Goal: Information Seeking & Learning: Learn about a topic

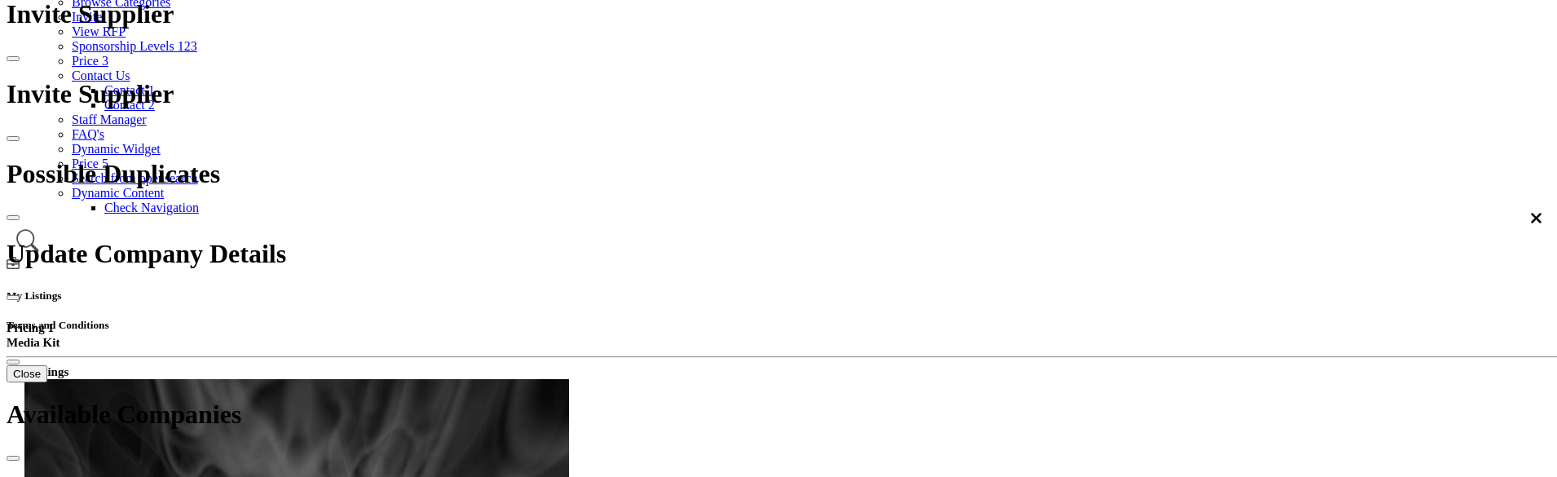
scroll to position [245, 0]
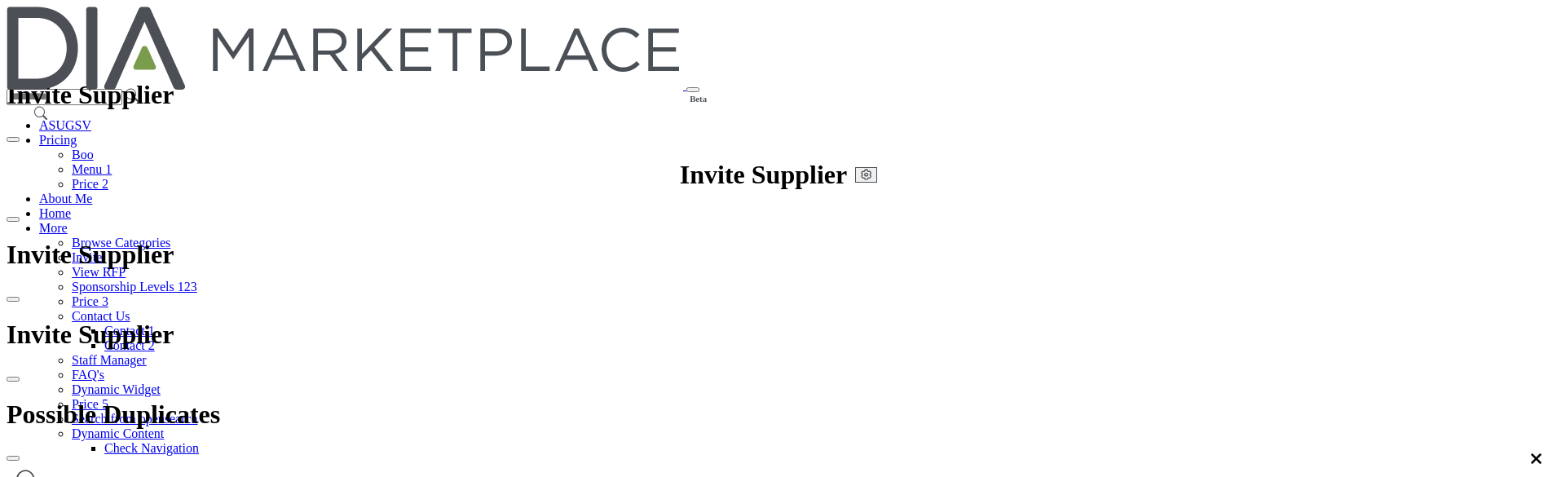
click at [0, 0] on div at bounding box center [0, 0] width 0 height 0
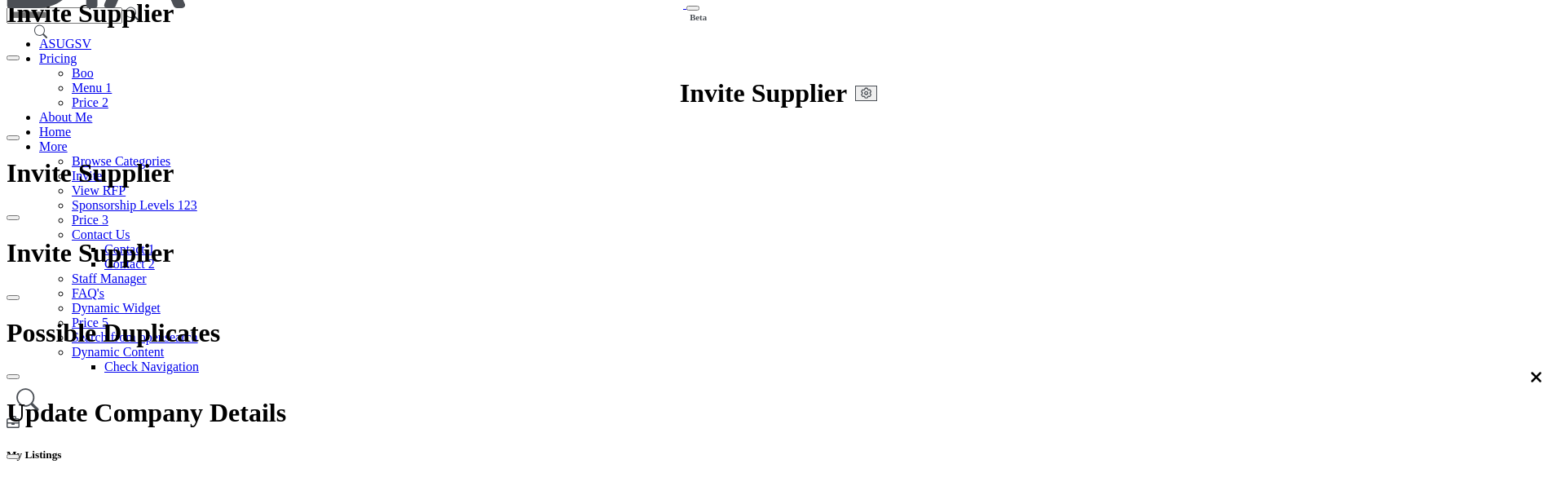
scroll to position [326, 0]
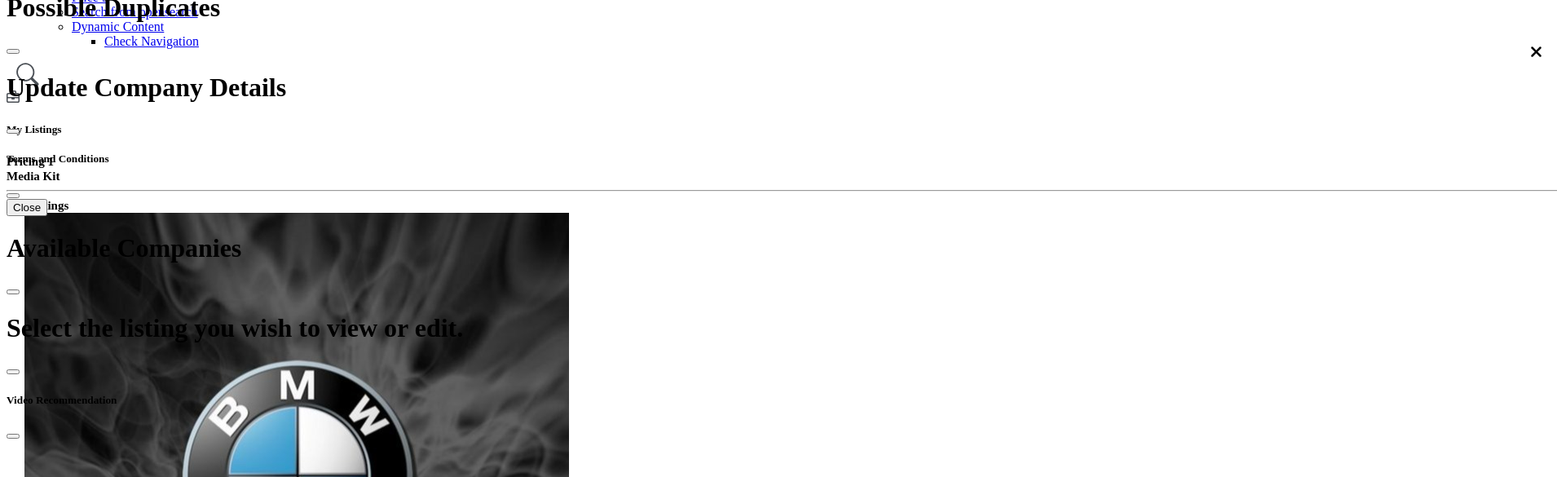
scroll to position [408, 0]
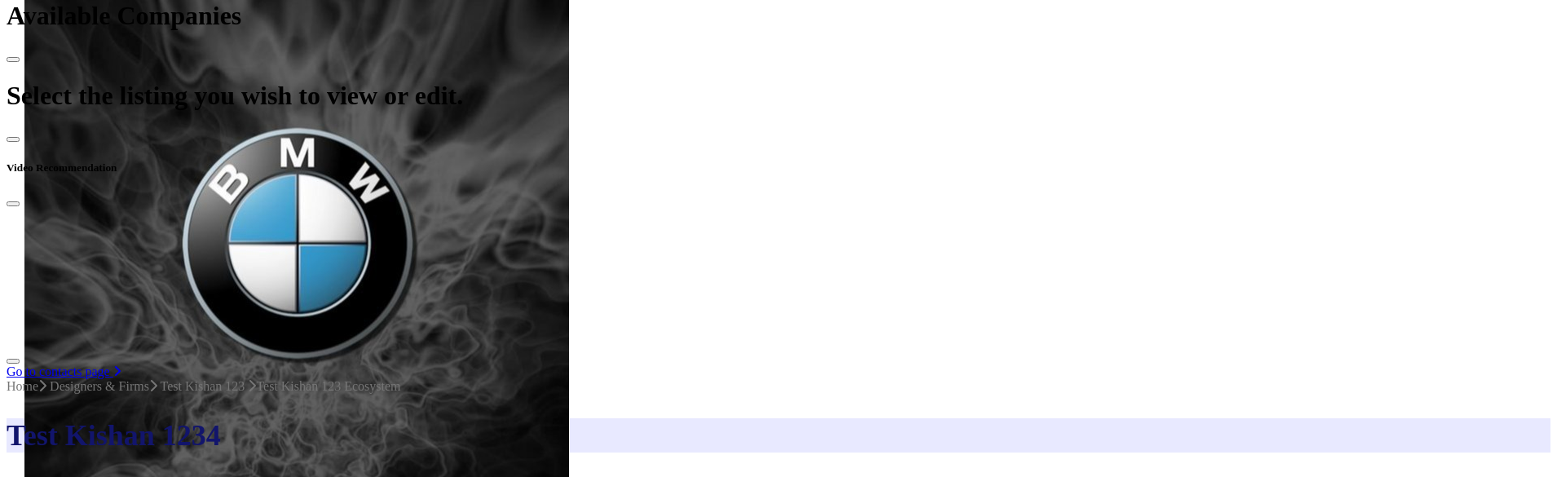
scroll to position [571, 0]
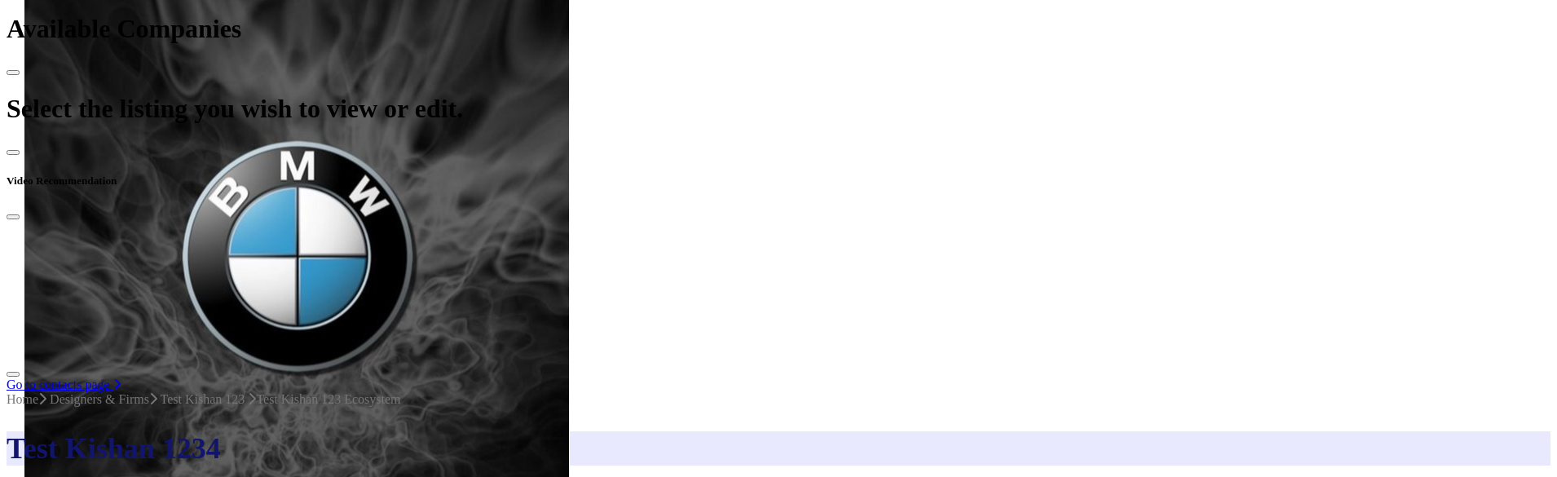
scroll to position [652, 0]
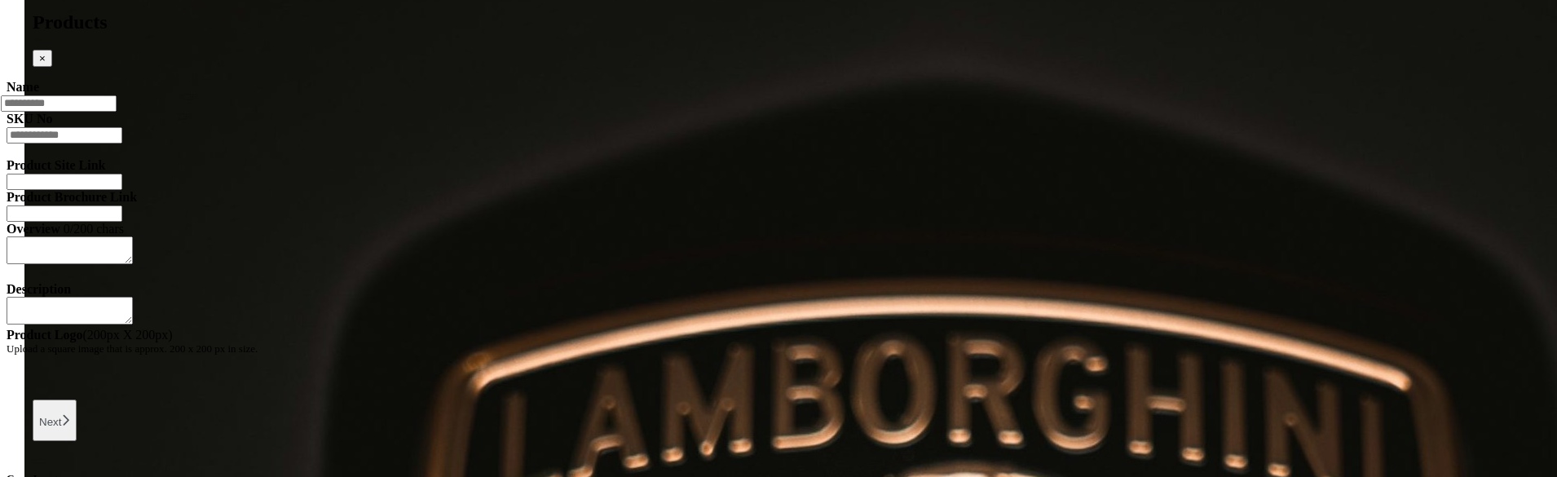
scroll to position [1549, 0]
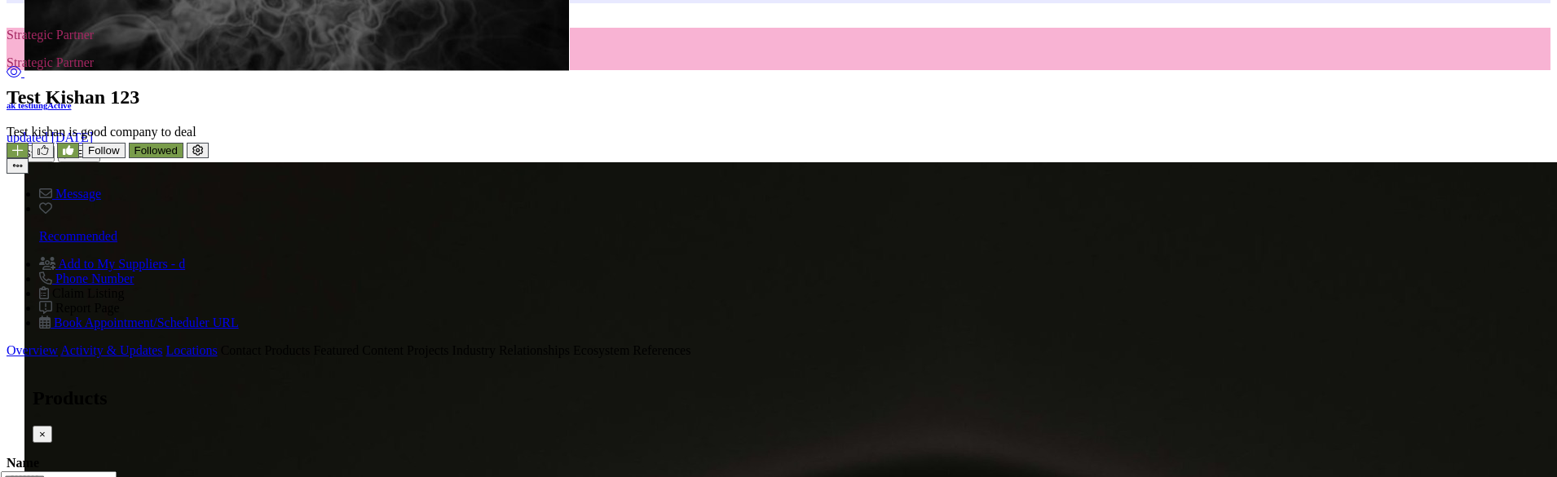
scroll to position [1060, 0]
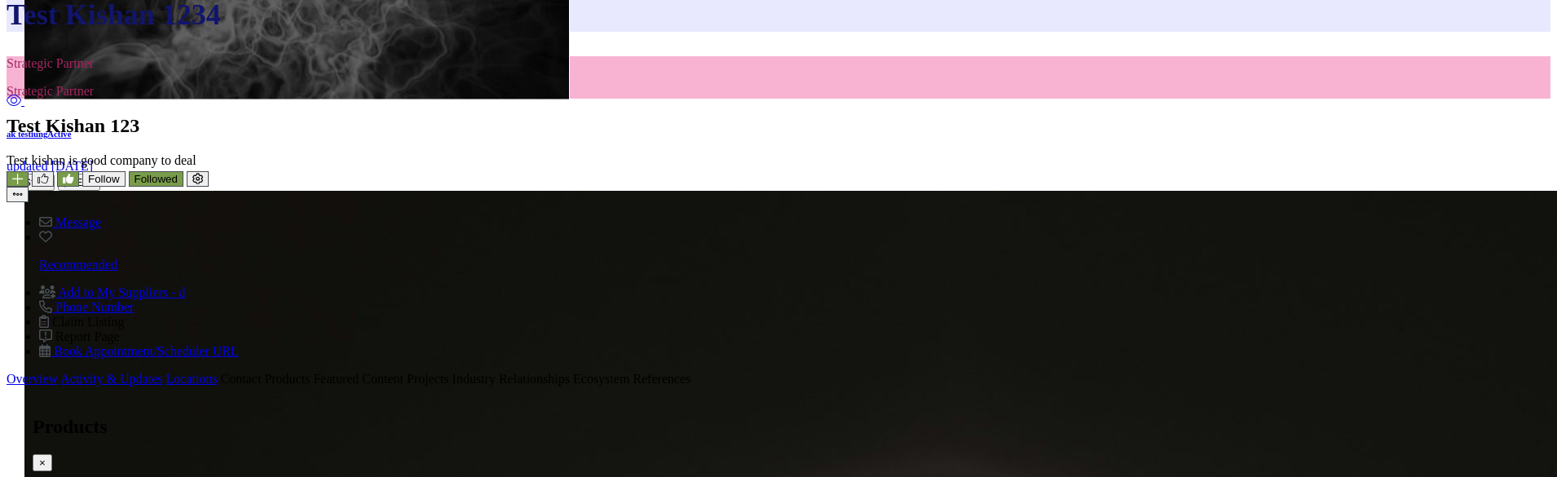
type input "*"
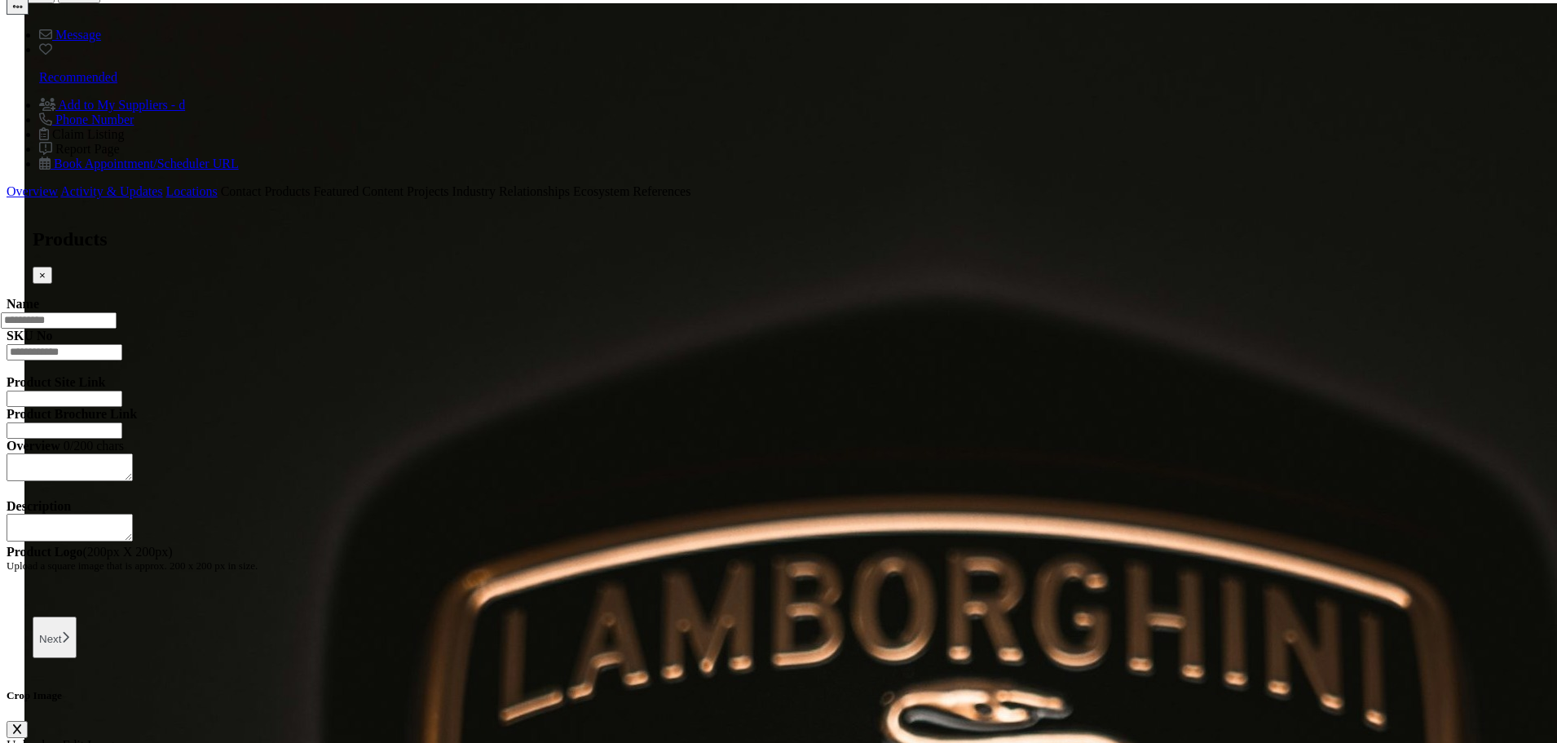
scroll to position [1223, 0]
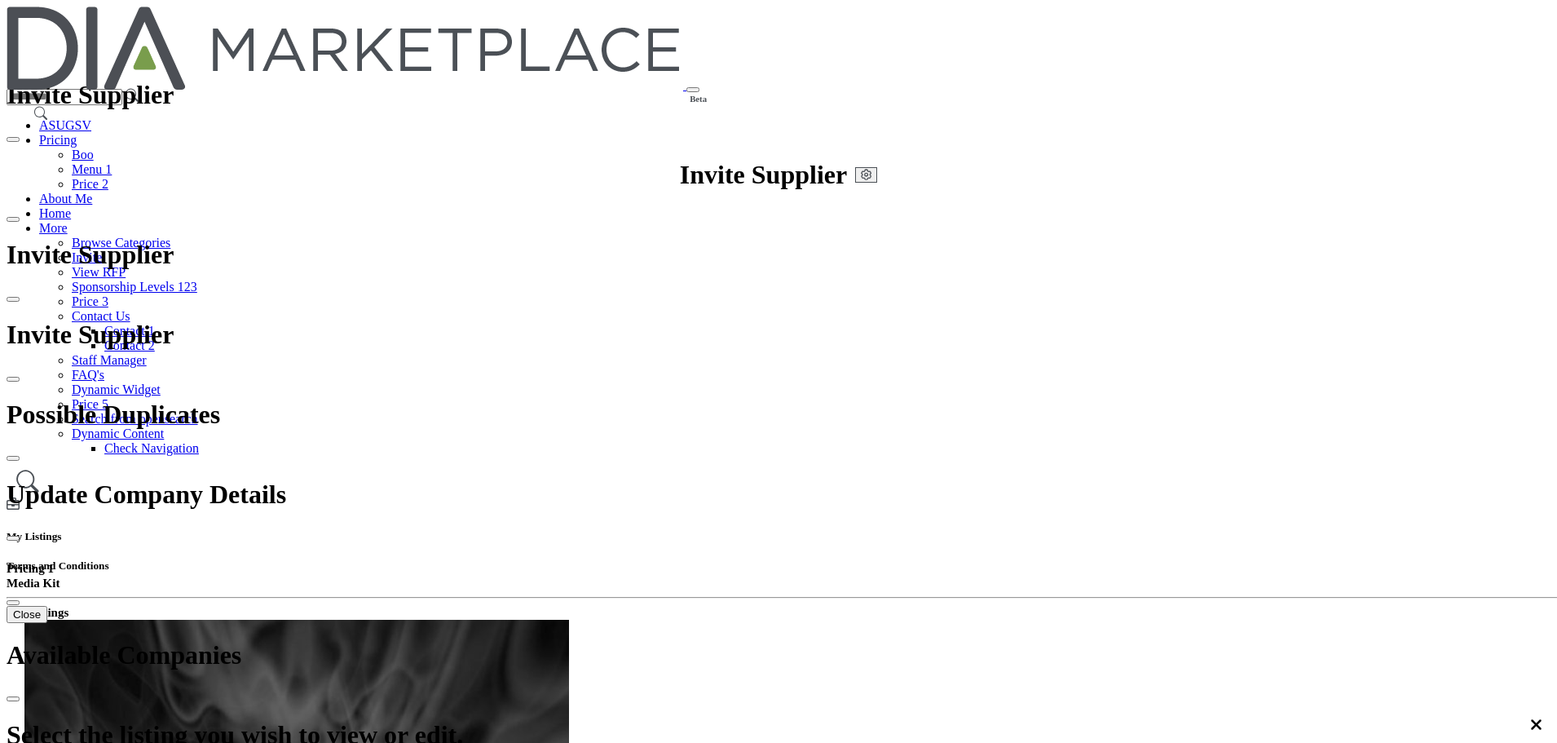
scroll to position [1045, 0]
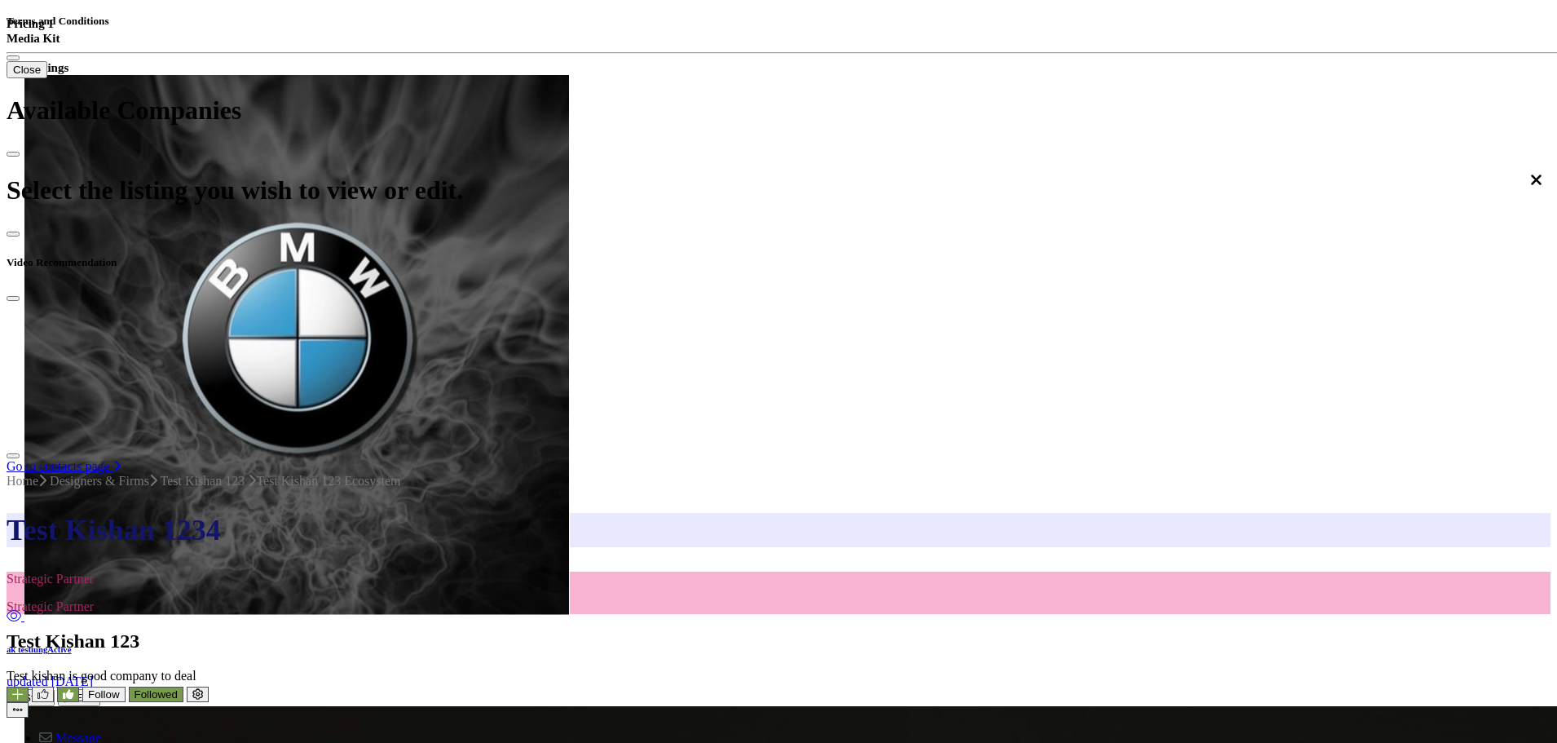
scroll to position [534, 0]
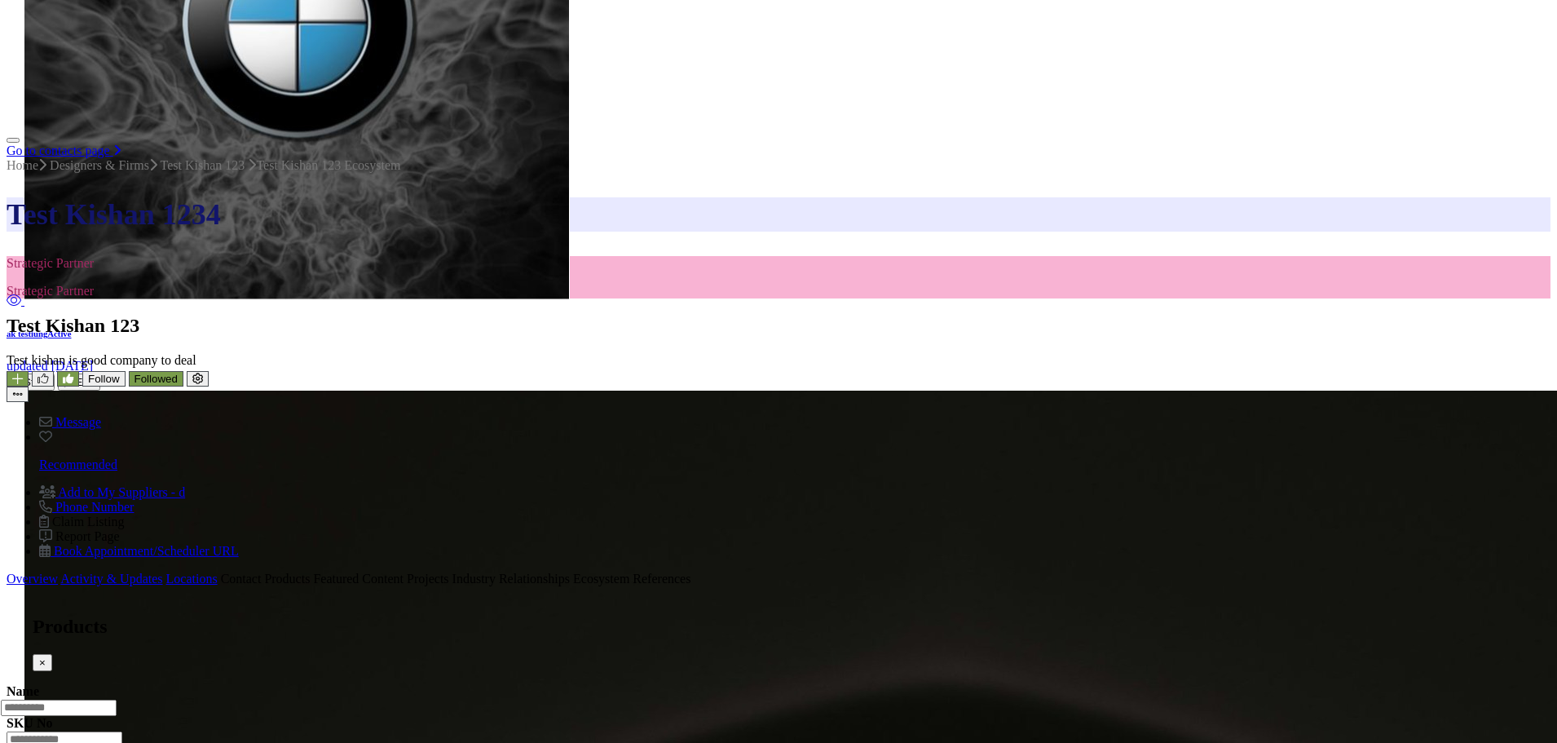
scroll to position [778, 0]
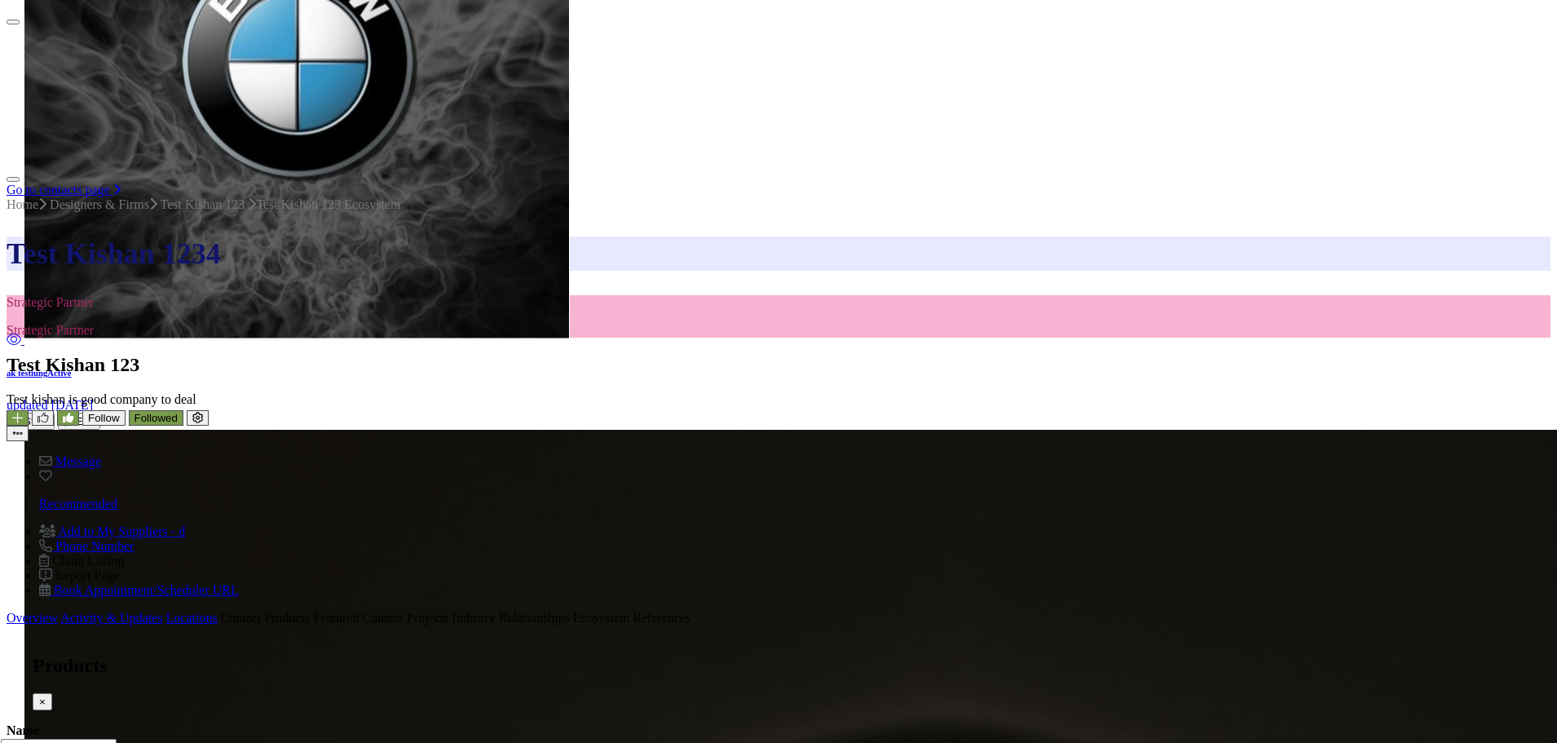
scroll to position [860, 0]
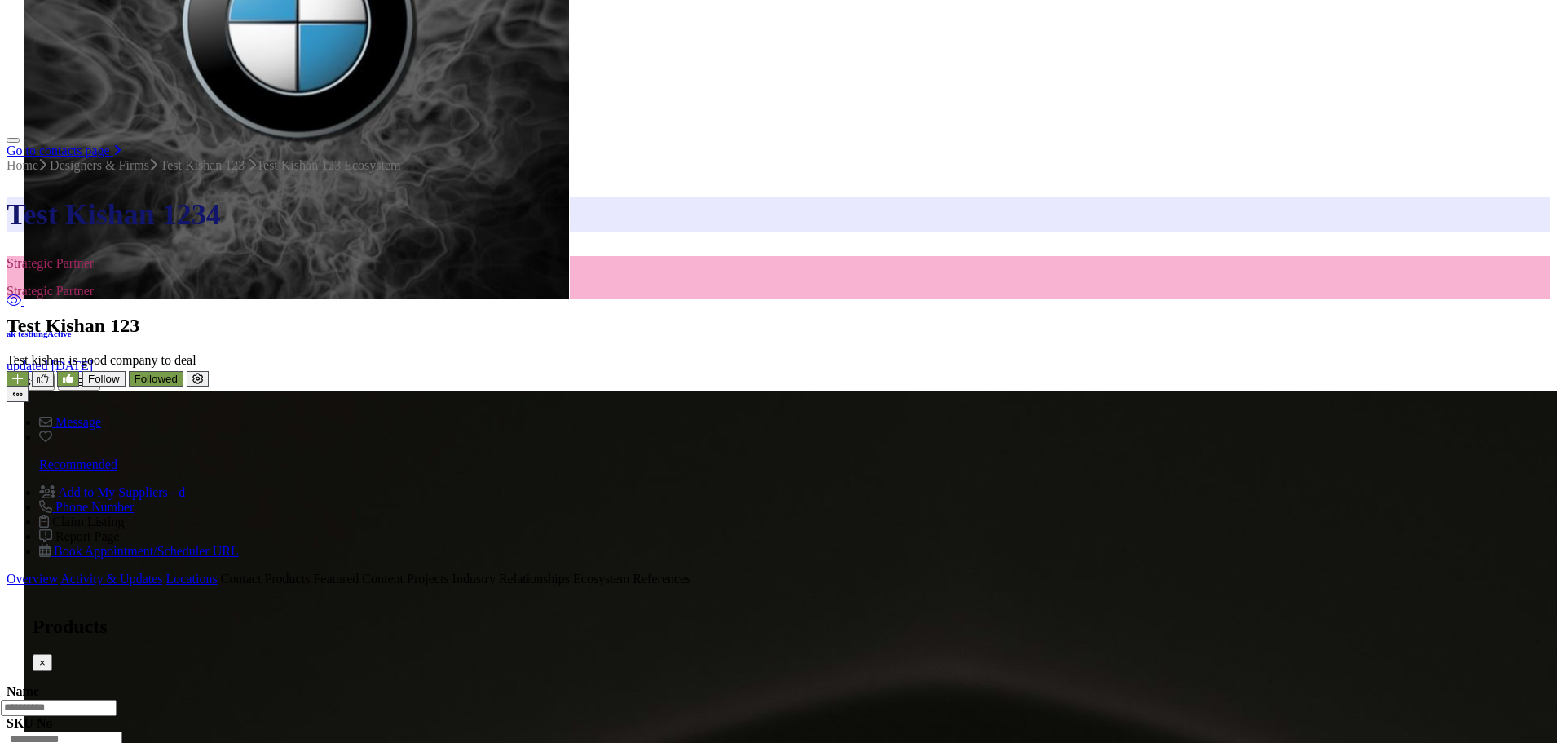
type input "*"
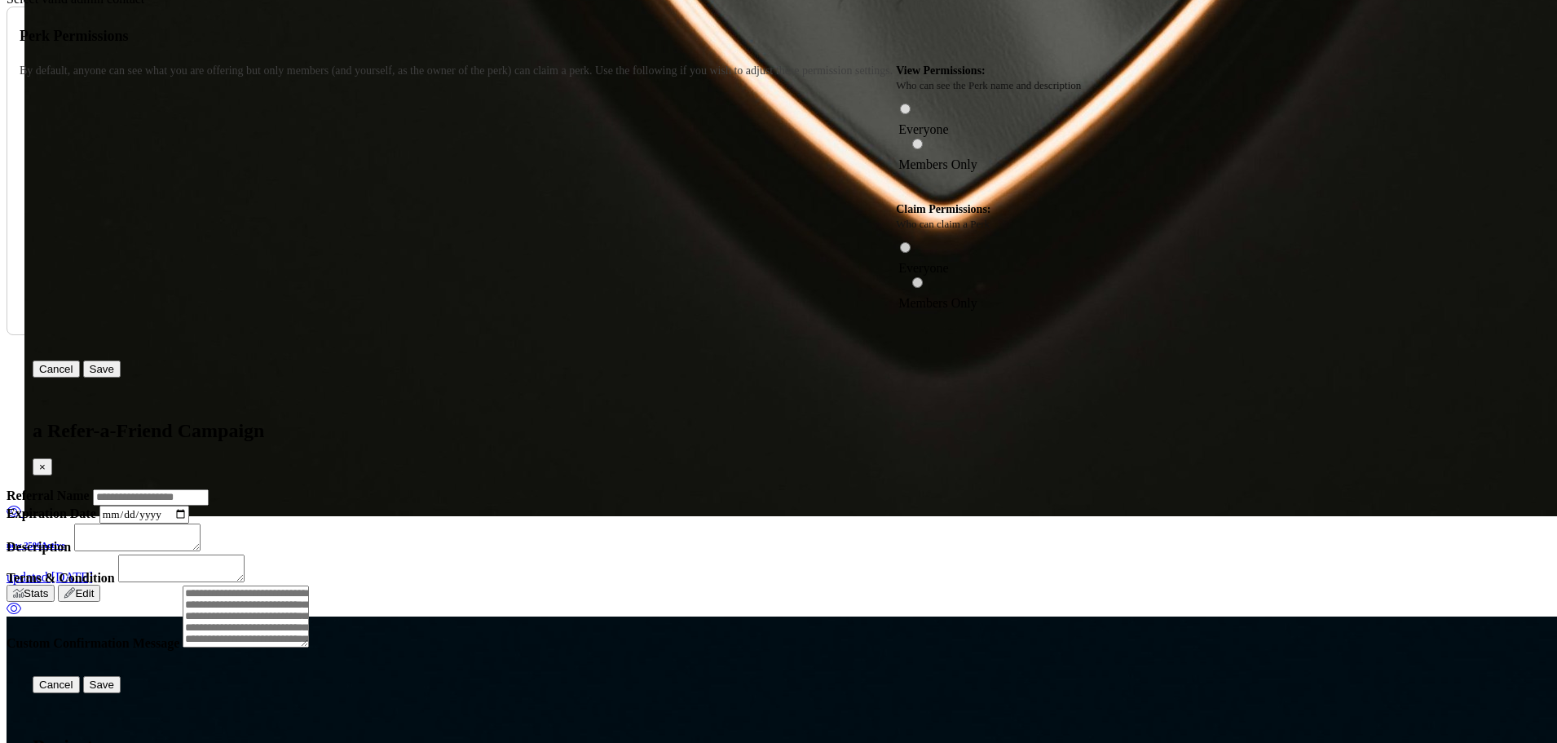
scroll to position [2734, 0]
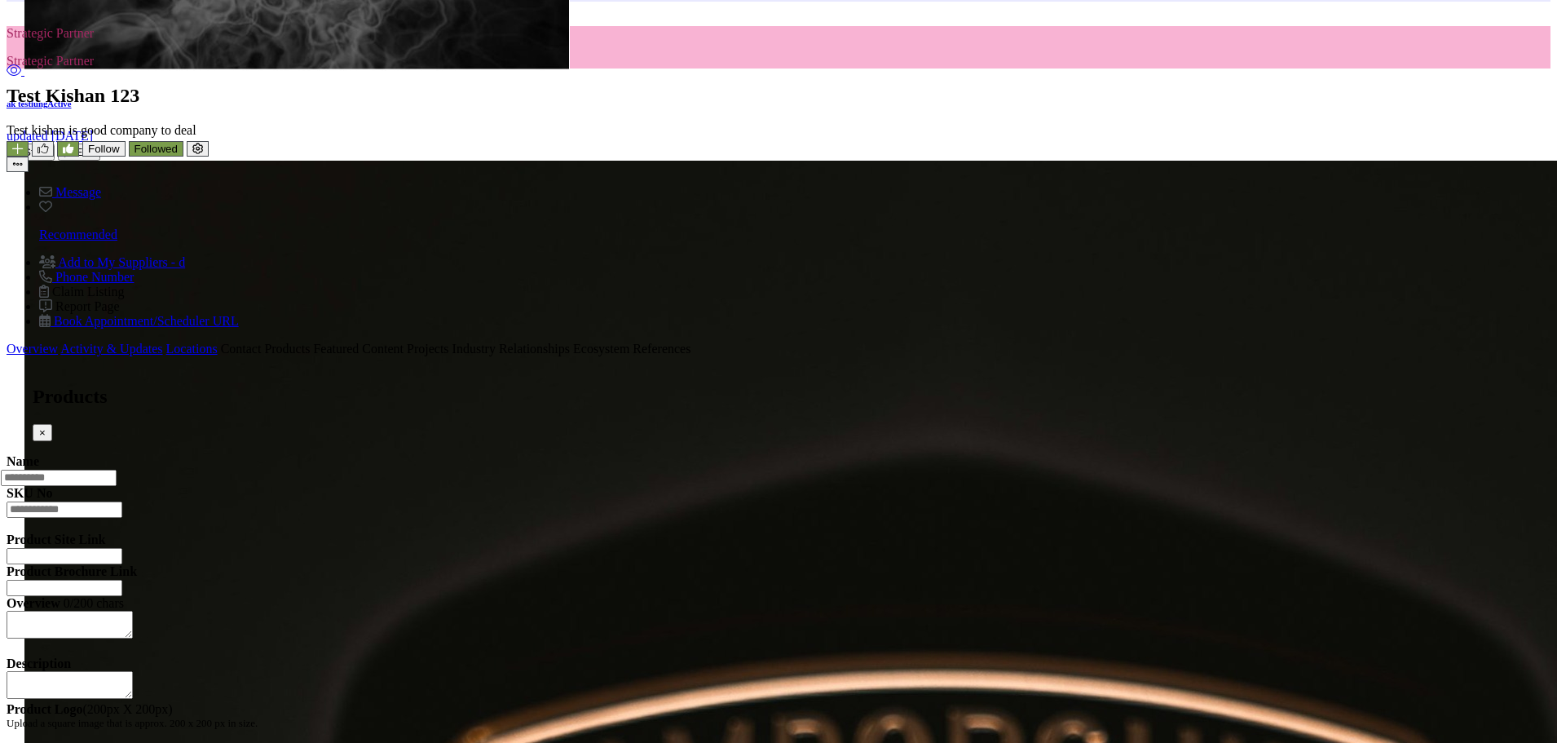
scroll to position [1077, 0]
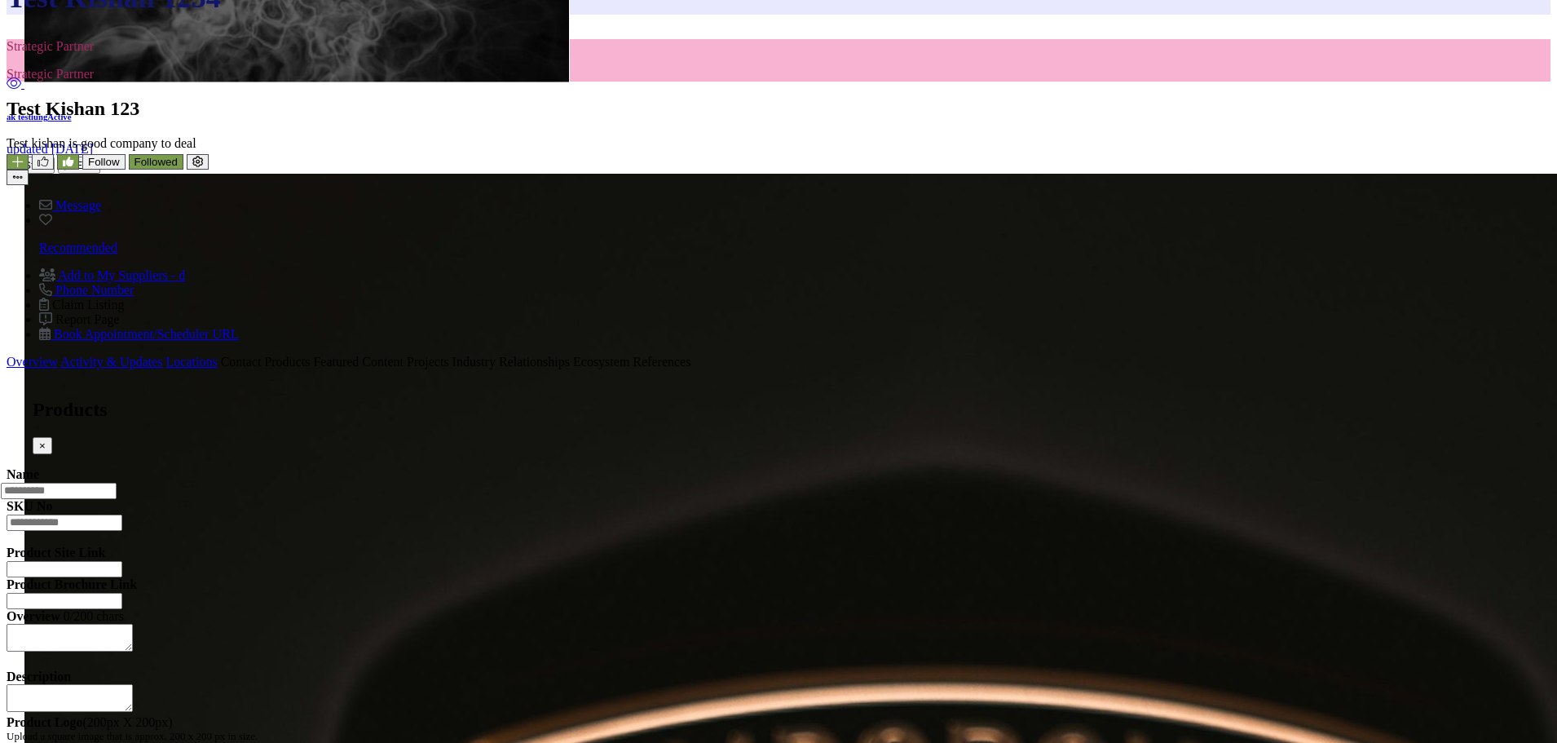
type input "*"
type input "***"
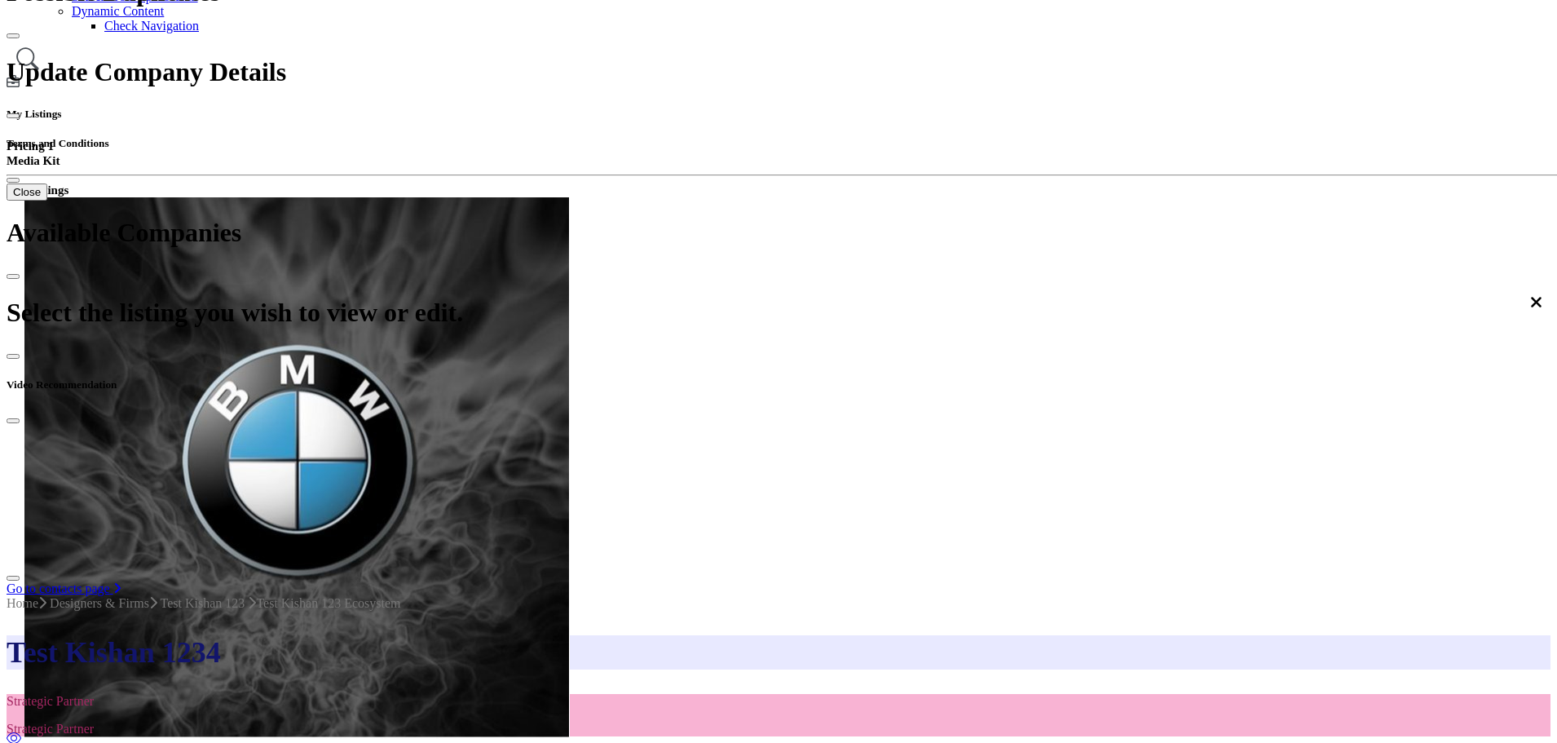
scroll to position [388, 0]
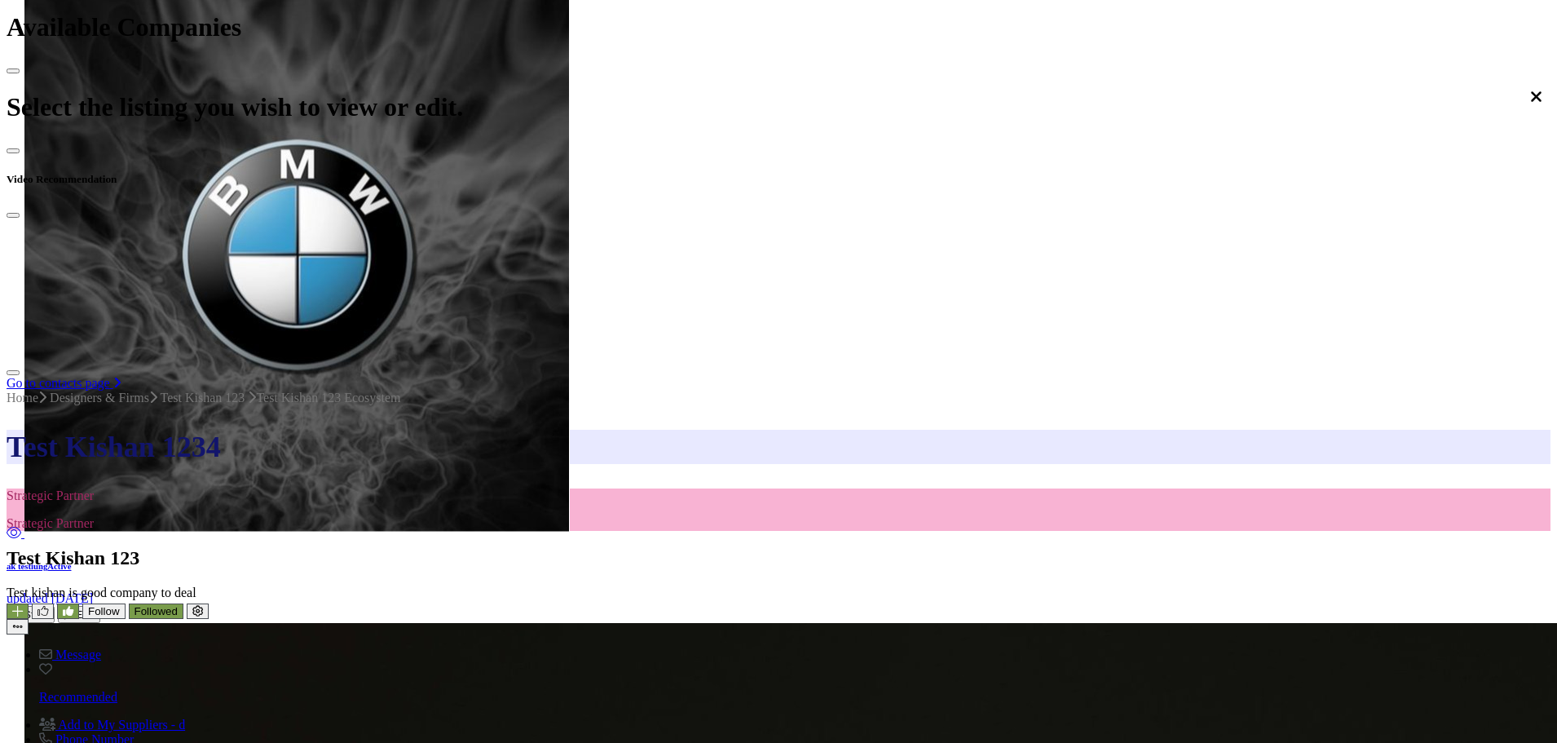
scroll to position [632, 0]
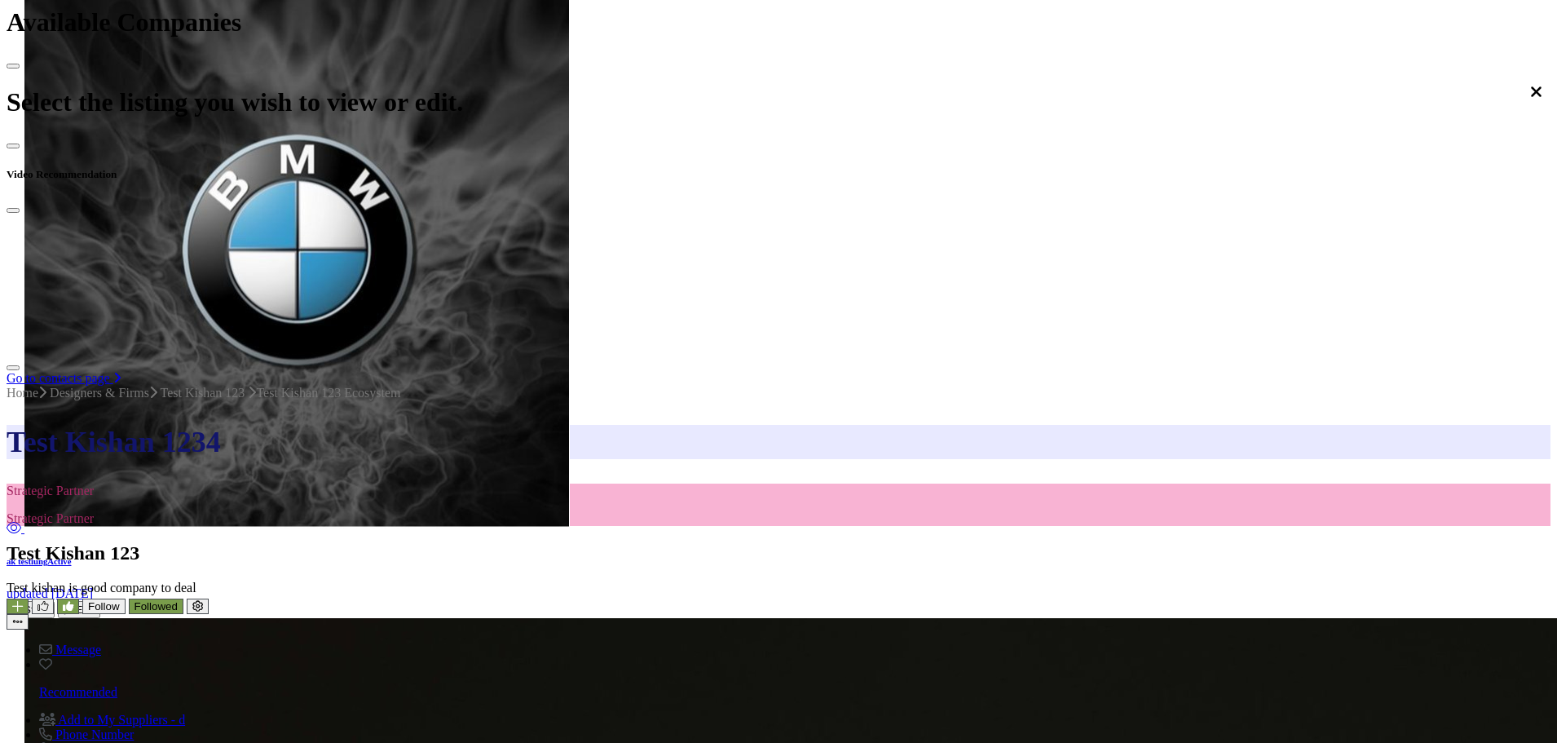
type input "*"
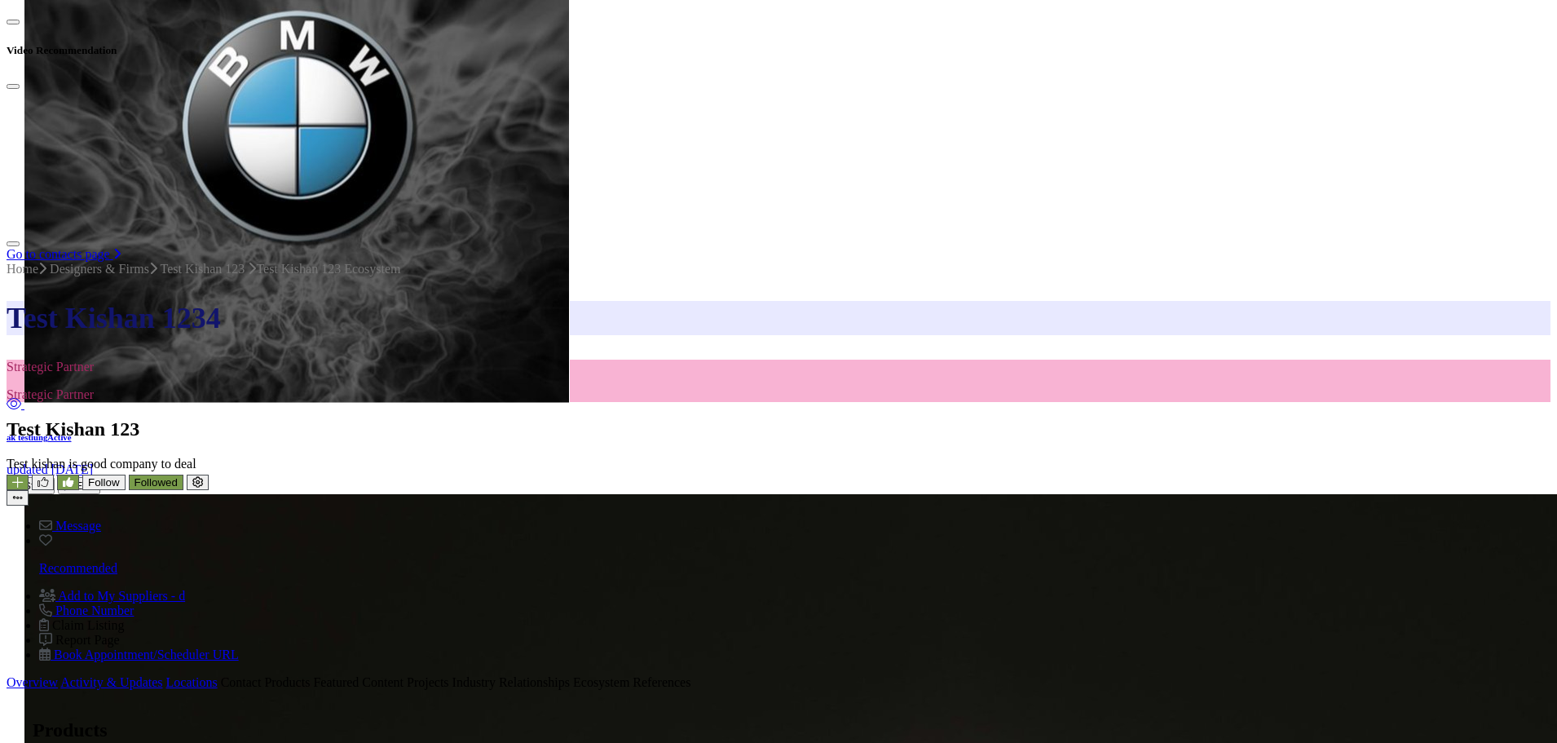
scroll to position [795, 0]
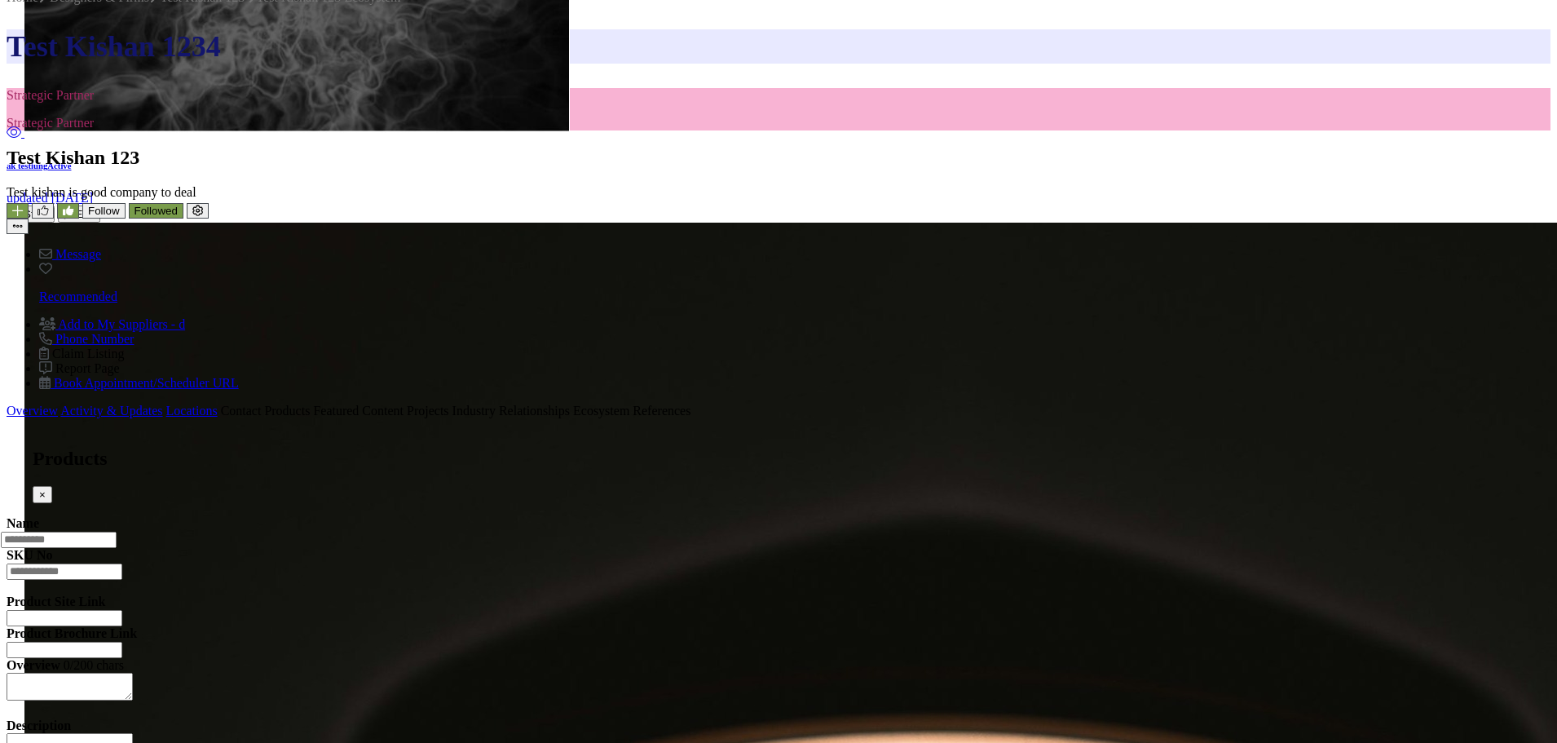
scroll to position [1040, 0]
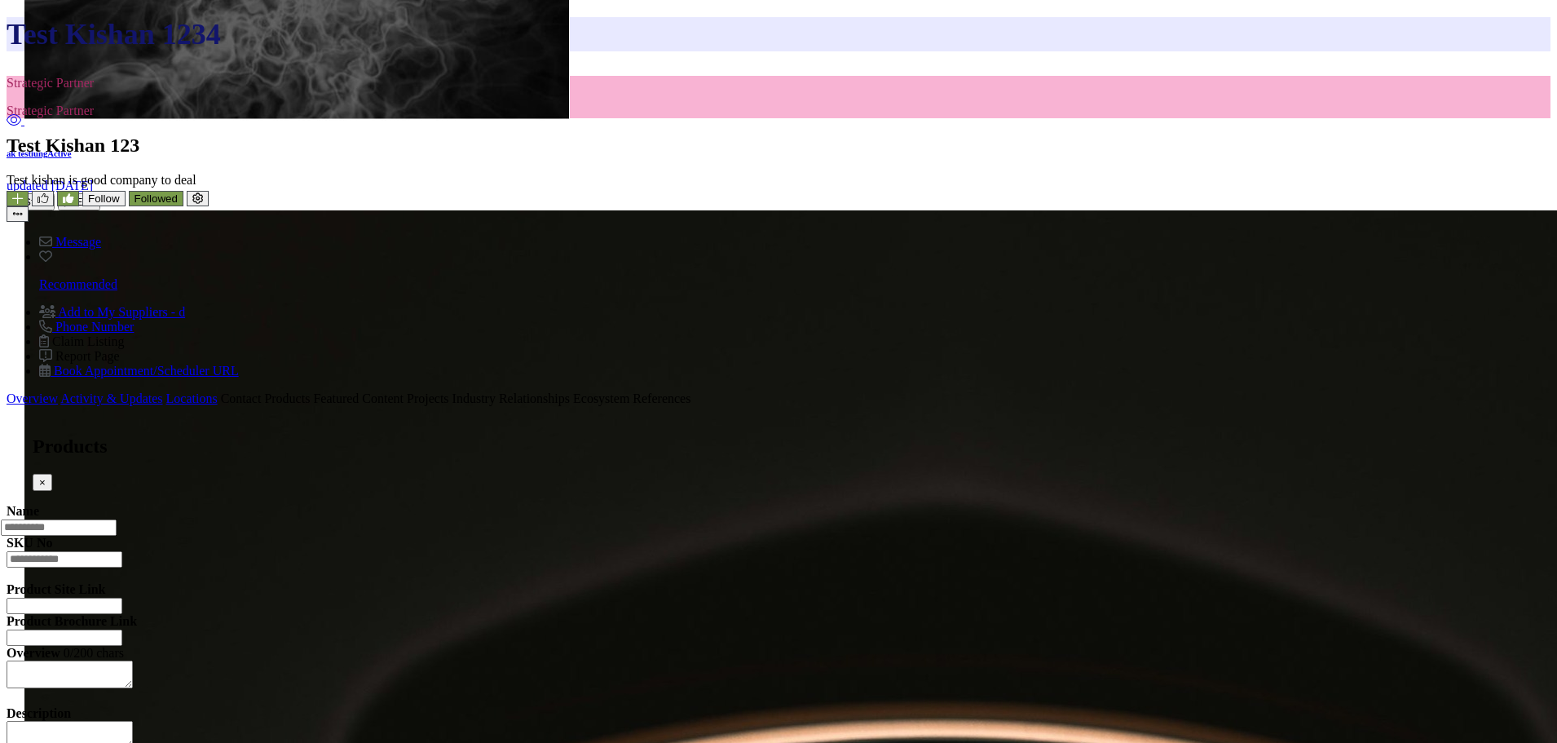
type input "*"
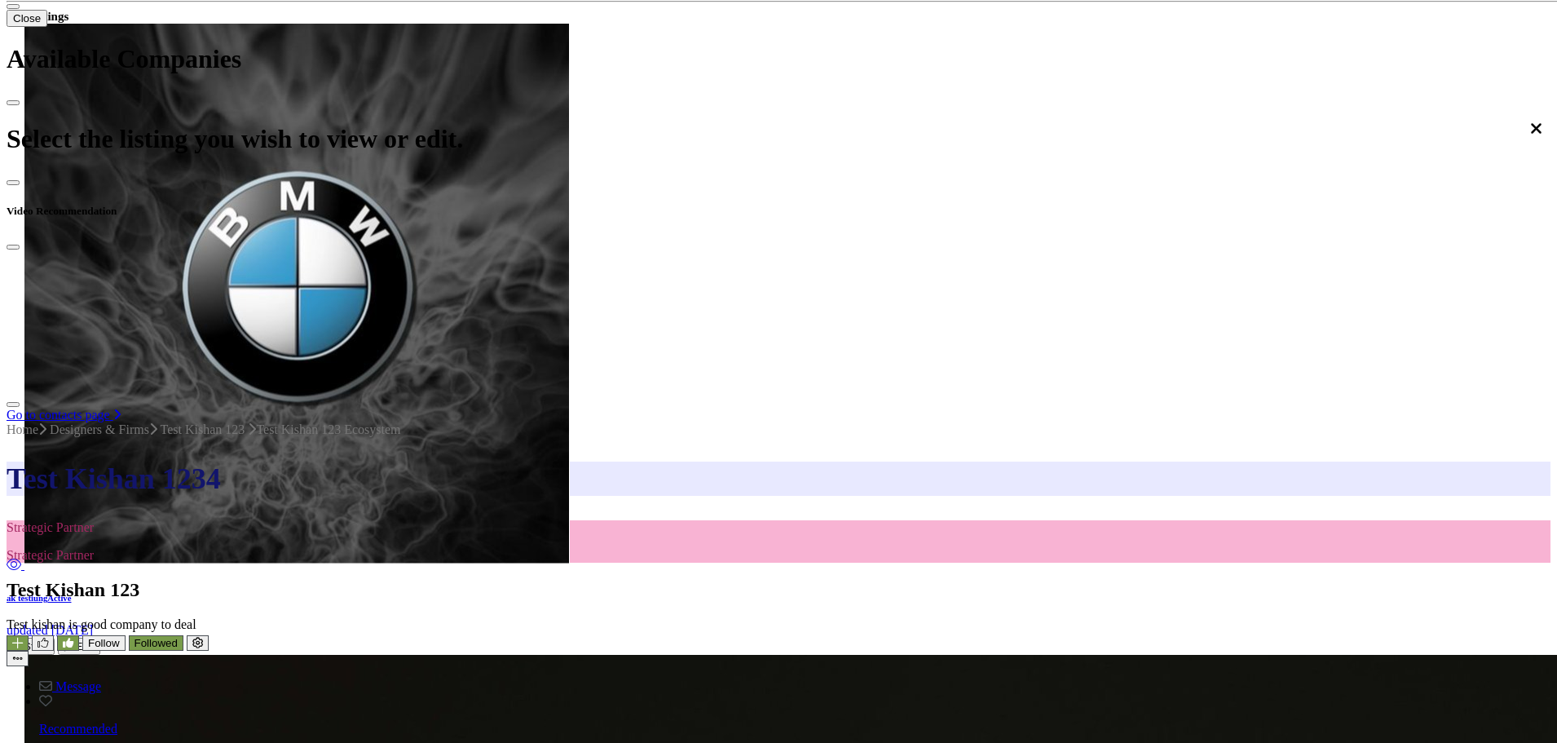
scroll to position [514, 0]
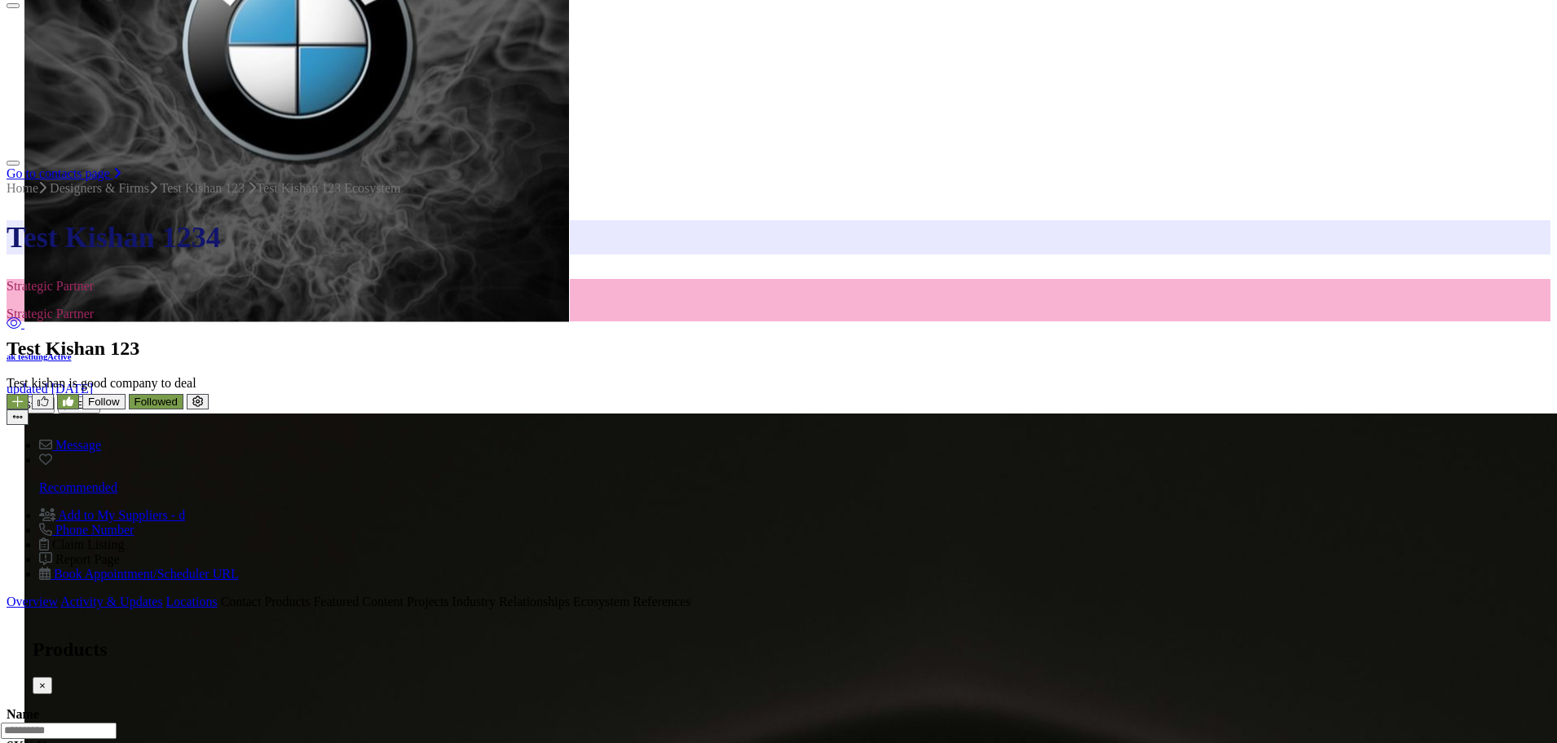
scroll to position [840, 0]
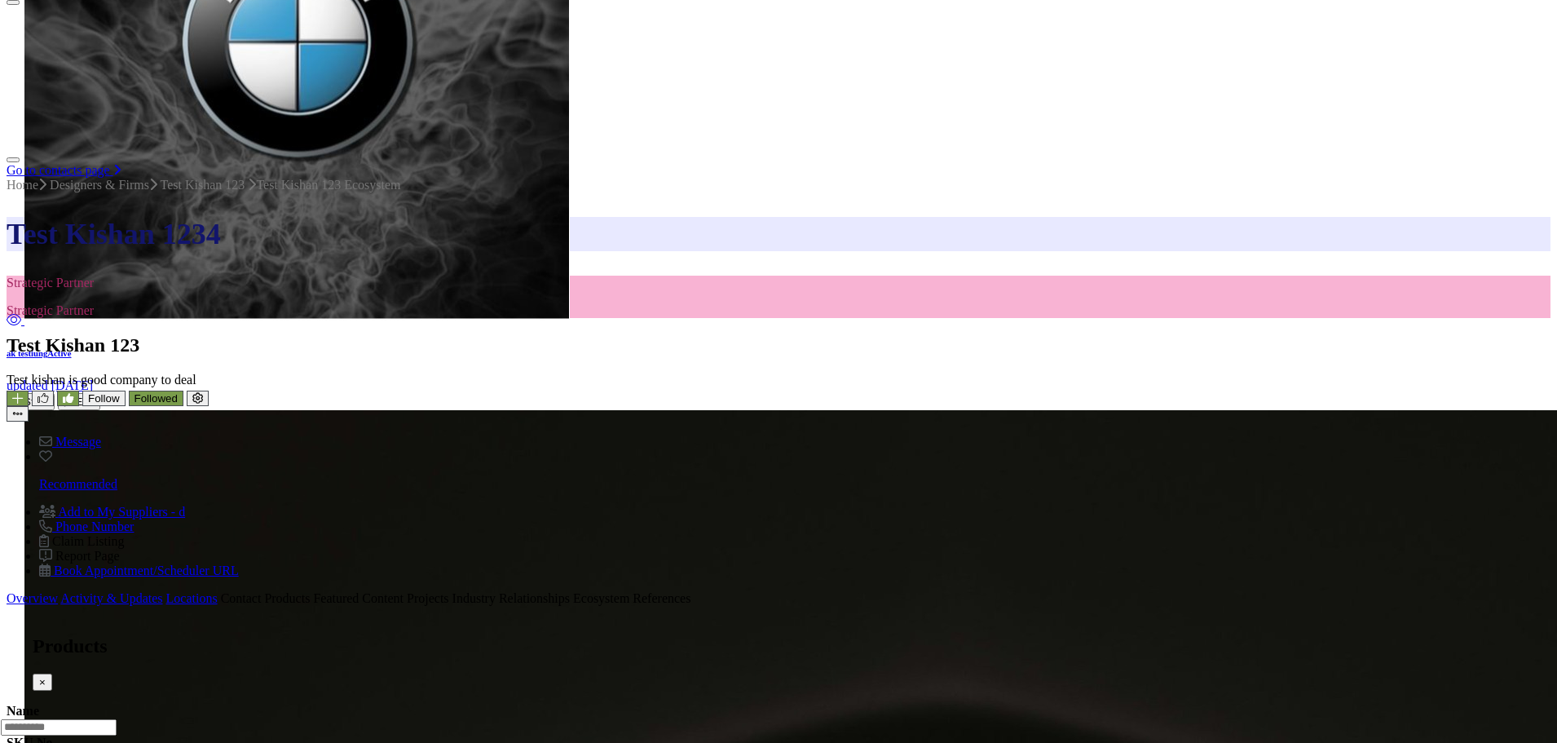
type input "*"
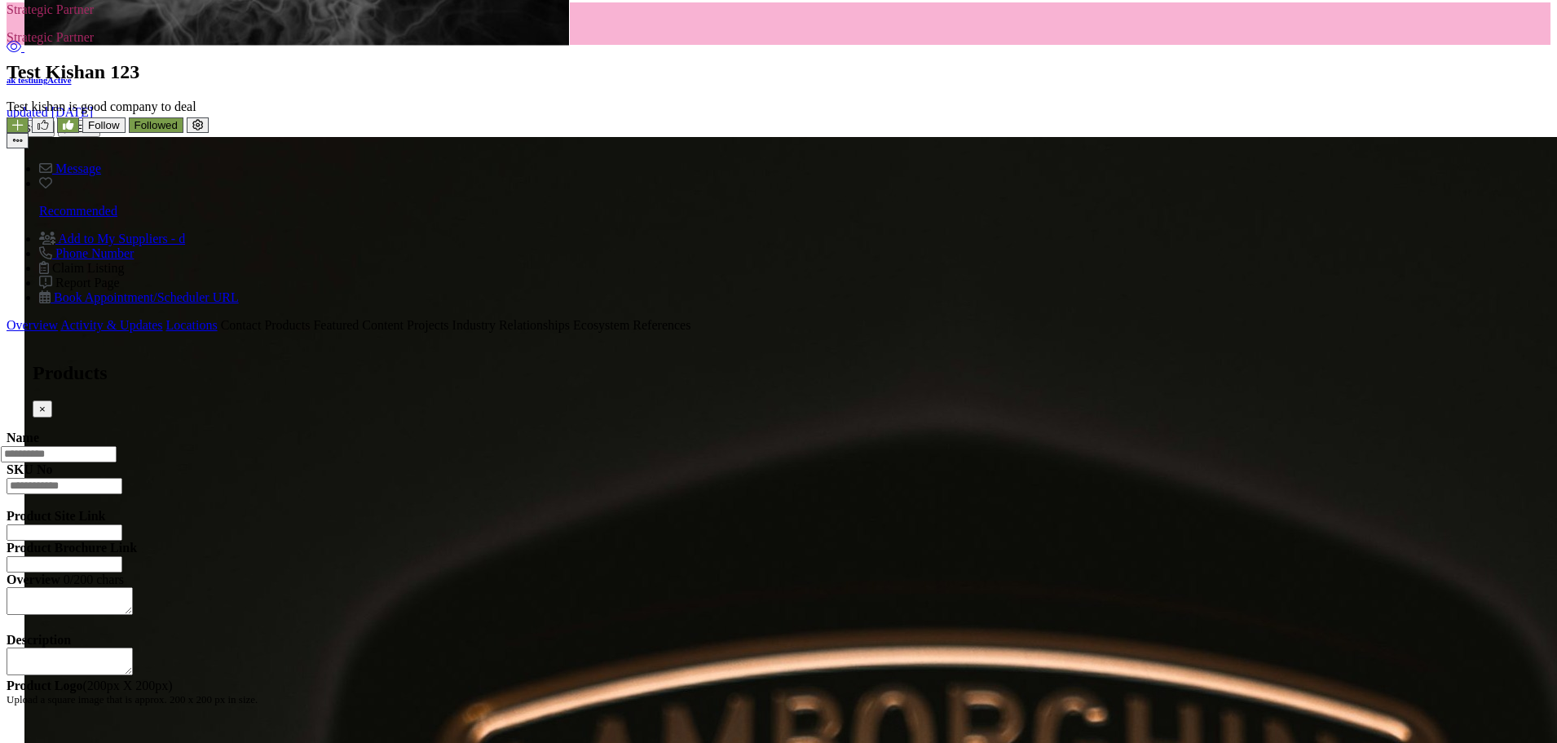
scroll to position [1085, 0]
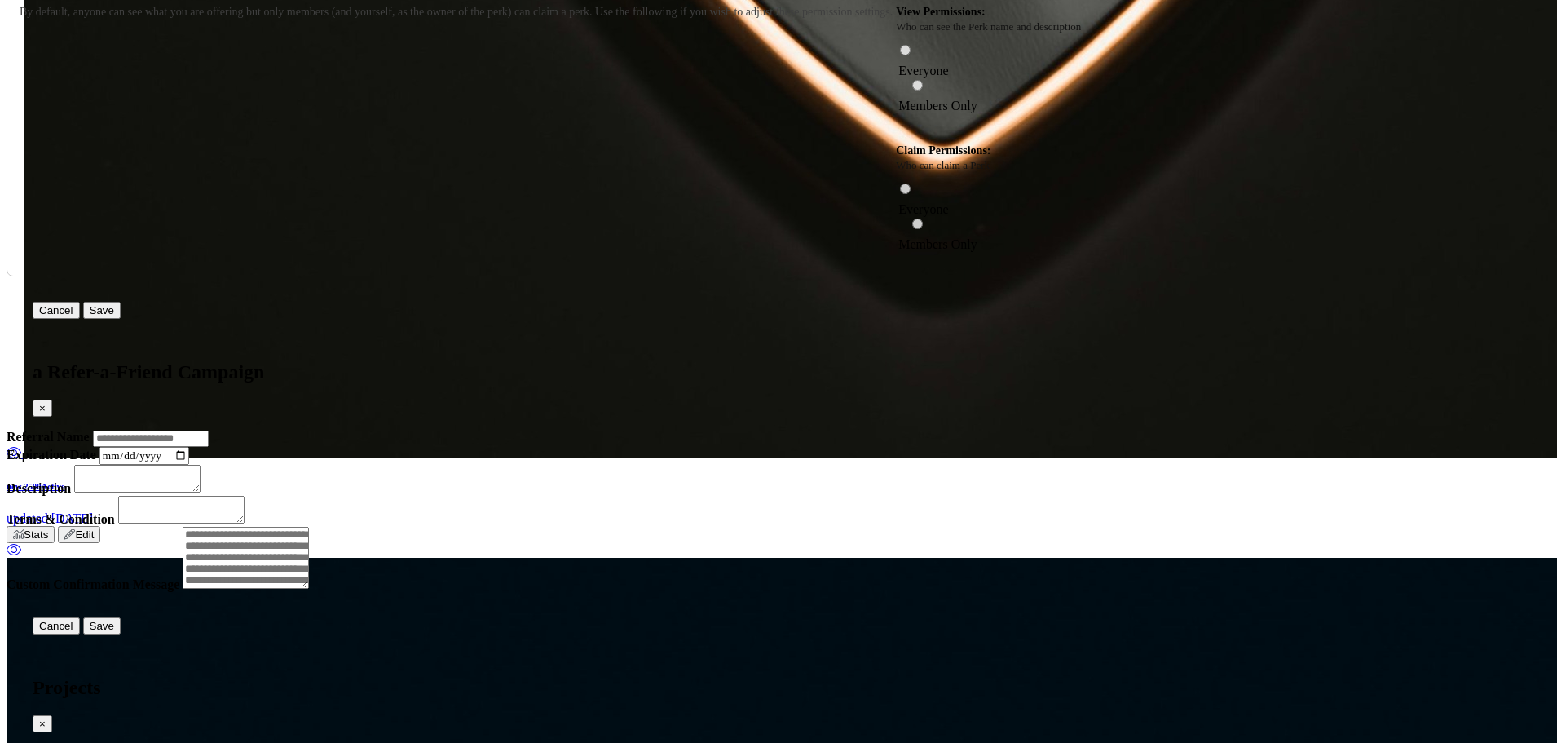
scroll to position [2797, 0]
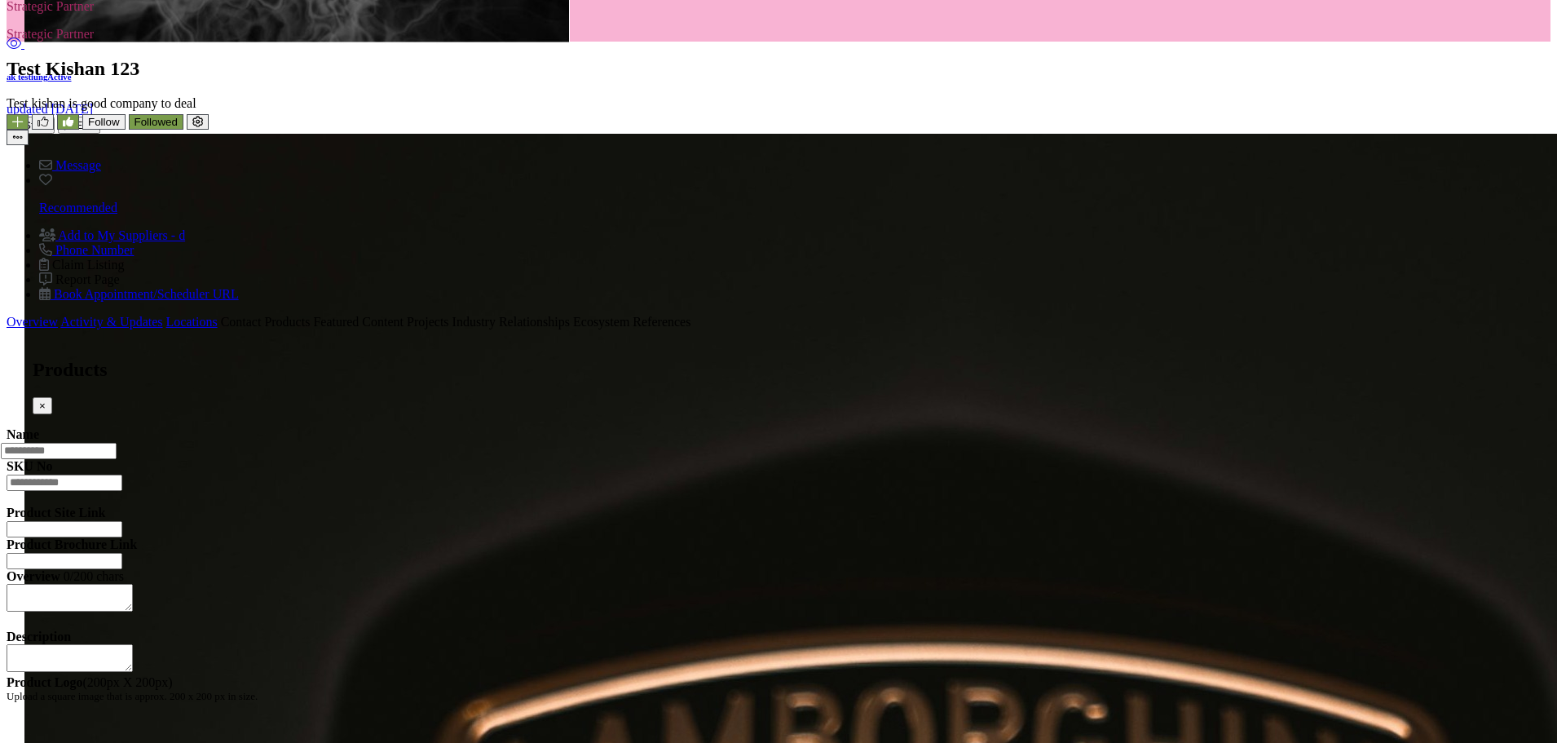
scroll to position [1091, 0]
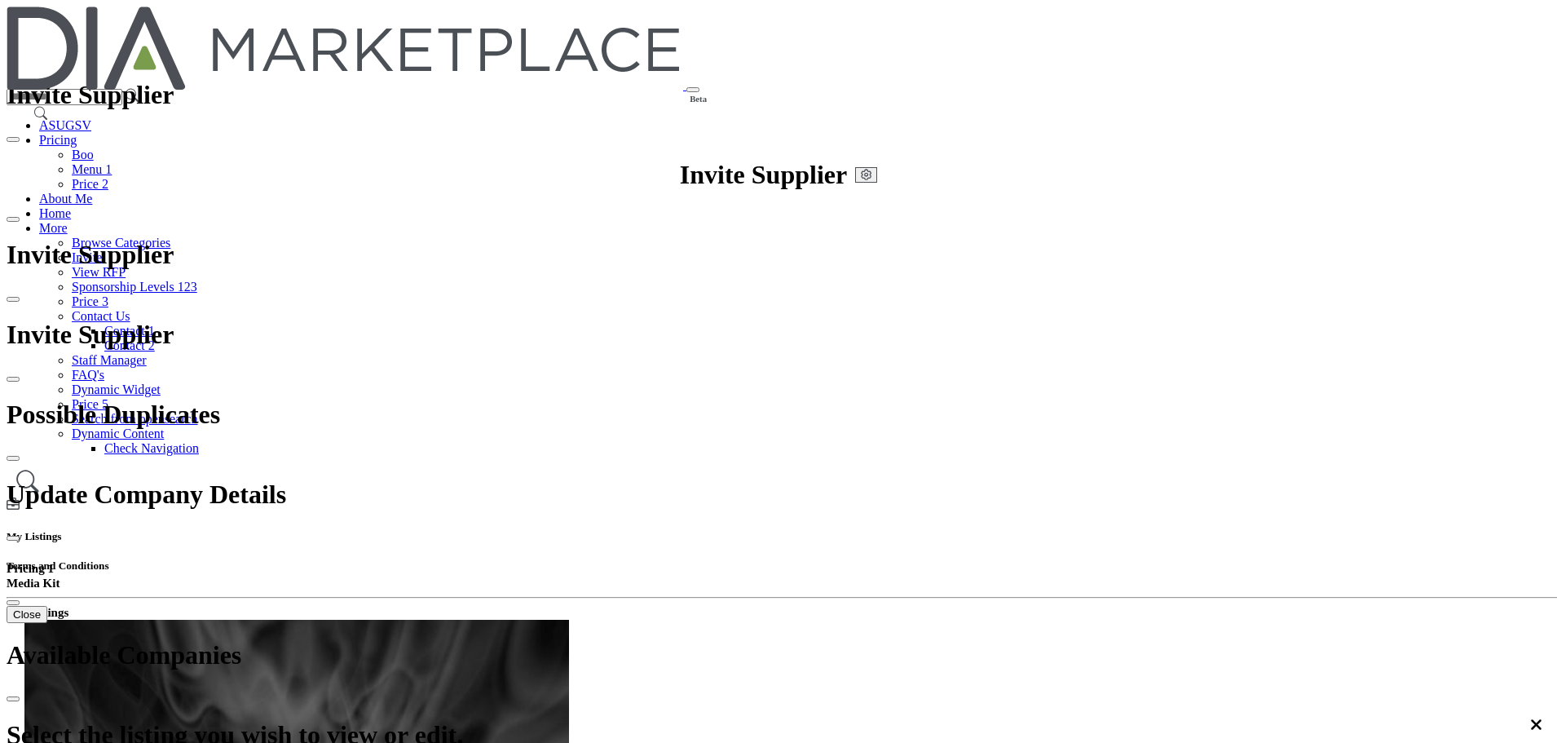
scroll to position [1299, 0]
